Goal: Task Accomplishment & Management: Use online tool/utility

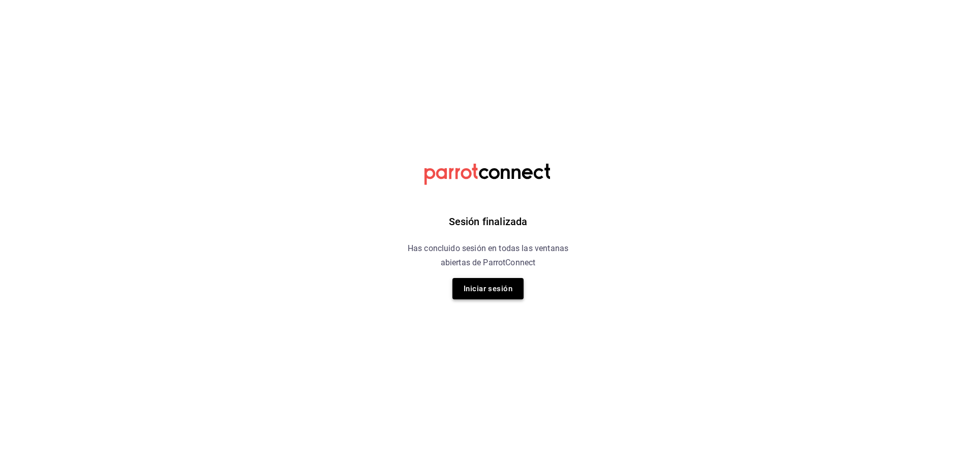
click at [488, 282] on button "Iniciar sesión" at bounding box center [487, 288] width 71 height 21
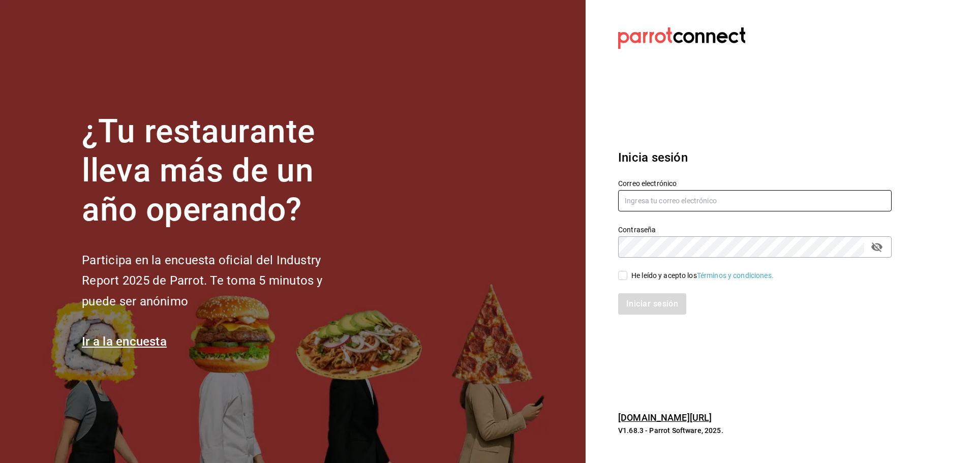
type input "[EMAIL_ADDRESS][DOMAIN_NAME]"
click at [626, 278] on input "He leído y acepto los Términos y condiciones." at bounding box center [622, 275] width 9 height 9
checkbox input "true"
click at [630, 296] on button "Iniciar sesión" at bounding box center [652, 303] width 69 height 21
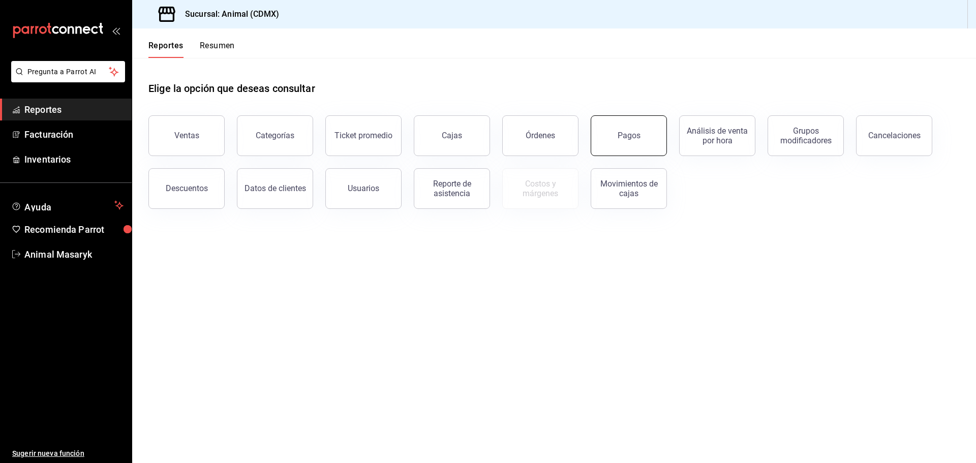
click at [615, 131] on button "Pagos" at bounding box center [628, 135] width 76 height 41
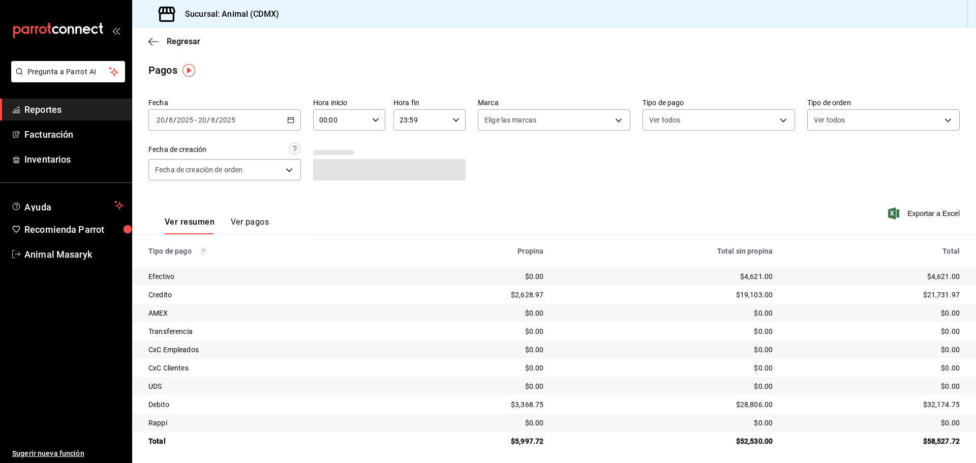
click at [292, 123] on div "[DATE] [DATE] - [DATE] [DATE]" at bounding box center [224, 119] width 152 height 21
click at [504, 182] on div "Fecha [DATE] [DATE] - [DATE] [DATE] Hora inicio 00:00 Hora inicio Hora fin 23:5…" at bounding box center [553, 143] width 811 height 99
click at [375, 121] on icon "button" at bounding box center [375, 119] width 7 height 7
drag, startPoint x: 329, startPoint y: 196, endPoint x: 342, endPoint y: 190, distance: 14.5
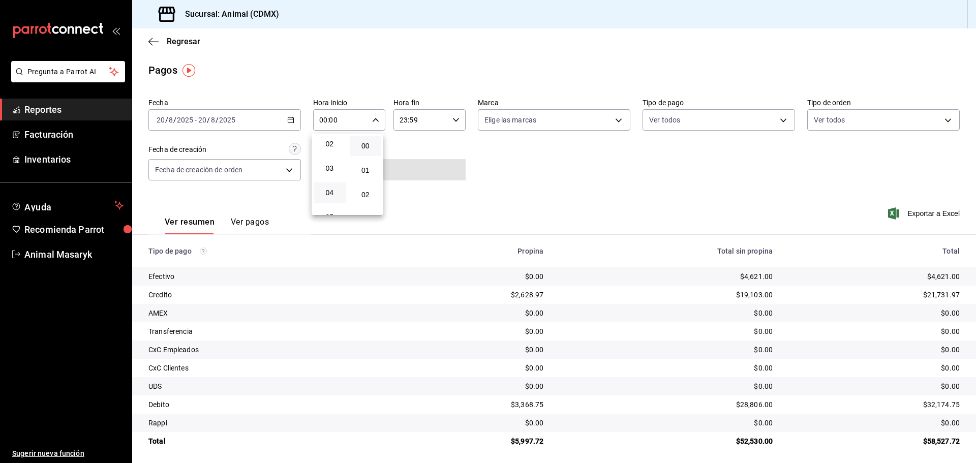
click at [329, 195] on span "04" at bounding box center [330, 193] width 20 height 8
type input "04:00"
click at [497, 159] on div at bounding box center [488, 231] width 976 height 463
click at [453, 116] on icon "button" at bounding box center [455, 119] width 7 height 7
